Goal: Information Seeking & Learning: Find specific fact

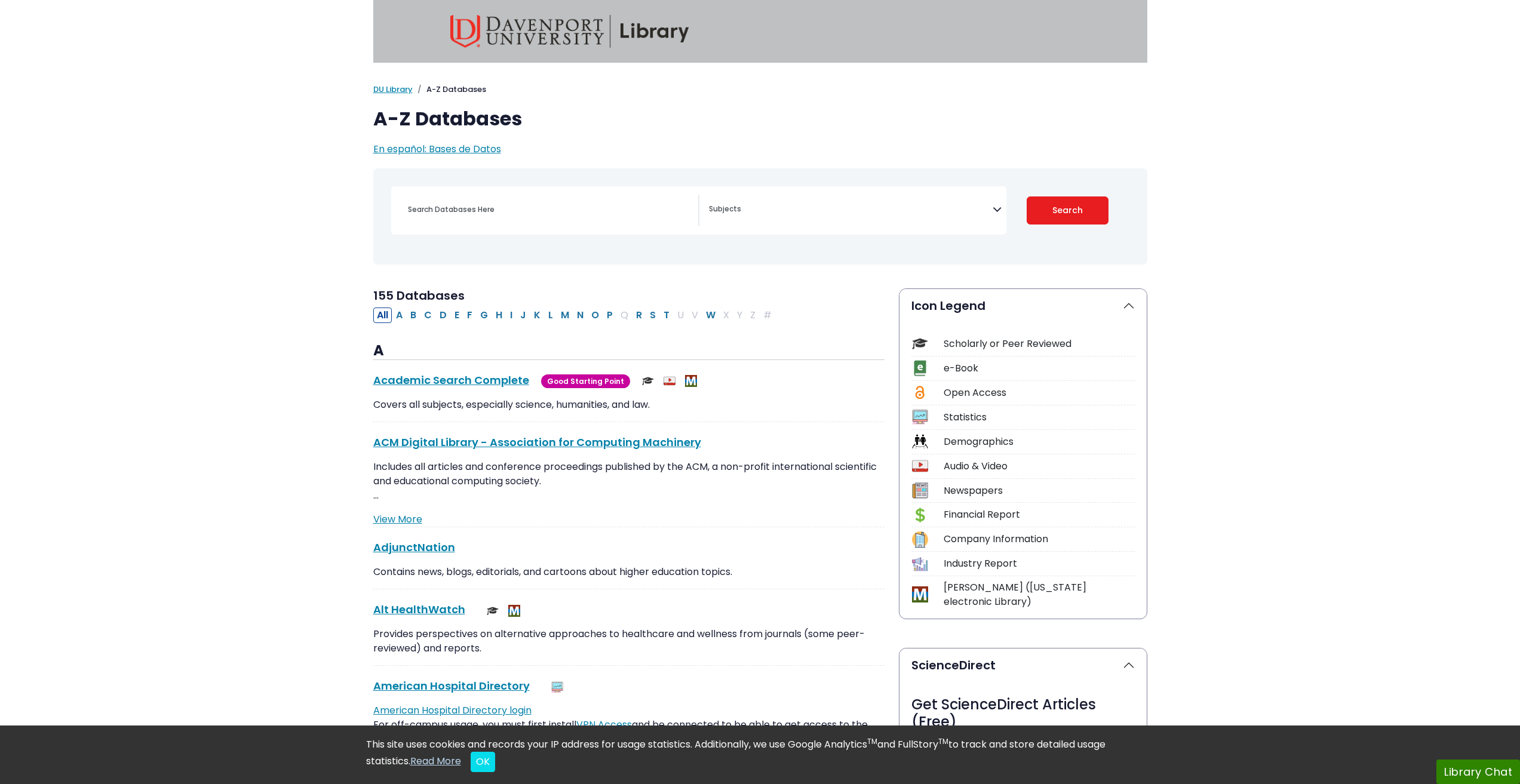
select select "Database Subject Filter"
click at [480, 201] on input "Search database by title or keyword" at bounding box center [549, 209] width 298 height 17
click at [472, 201] on input "Search database by title or keyword" at bounding box center [549, 209] width 298 height 17
click at [426, 201] on input "Search database by title or keyword" at bounding box center [549, 209] width 298 height 17
type input "mergent"
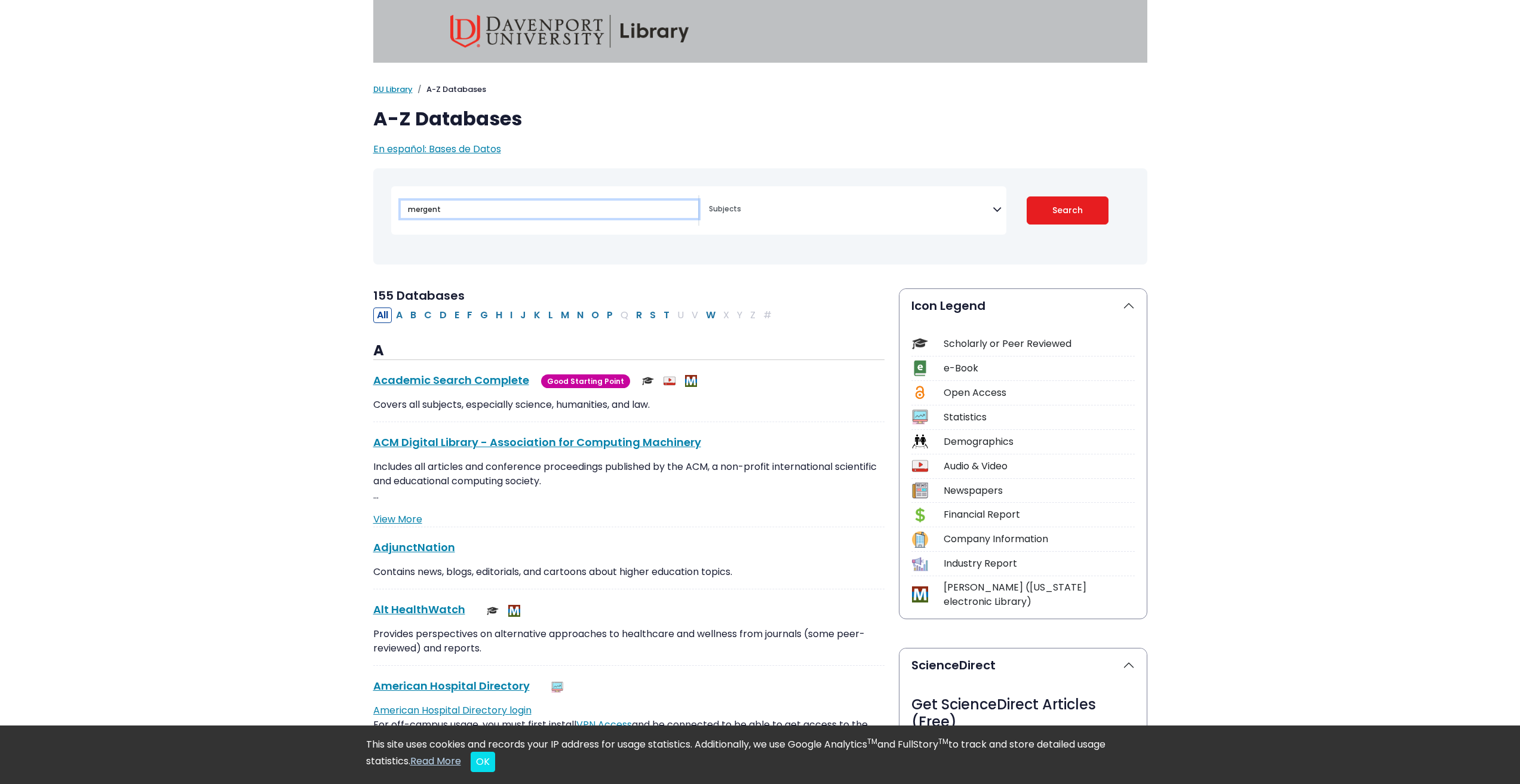
click at [1026, 196] on button "Search" at bounding box center [1067, 210] width 82 height 28
select select "Database Subject Filter"
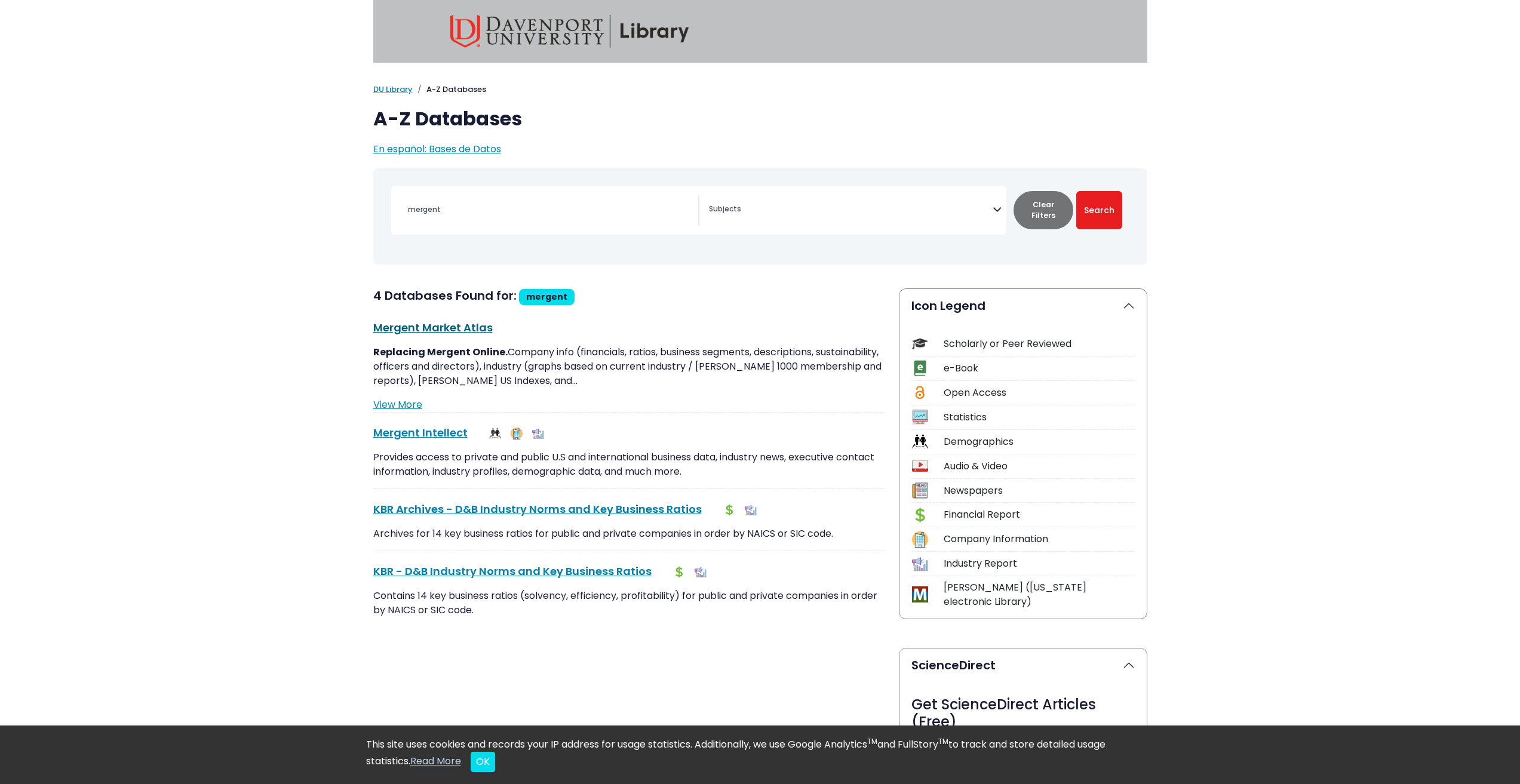
click at [442, 320] on link "Mergent Market Atlas This link opens in a new window" at bounding box center [433, 327] width 120 height 15
